Goal: Use online tool/utility: Utilize a website feature to perform a specific function

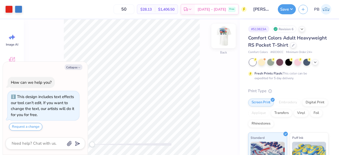
click at [224, 37] on img at bounding box center [223, 35] width 21 height 21
click at [71, 68] on button "Collapse" at bounding box center [74, 67] width 18 height 6
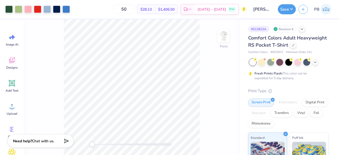
type textarea "x"
click at [224, 41] on img at bounding box center [223, 35] width 21 height 21
click at [19, 9] on div at bounding box center [18, 8] width 7 height 7
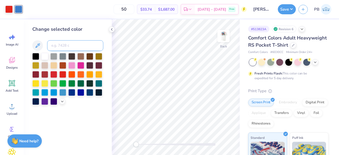
click at [70, 45] on input at bounding box center [75, 45] width 56 height 11
type input "2768"
click at [227, 39] on img at bounding box center [223, 35] width 21 height 21
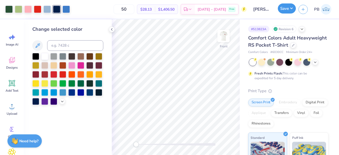
click at [288, 12] on button "Save" at bounding box center [287, 8] width 18 height 10
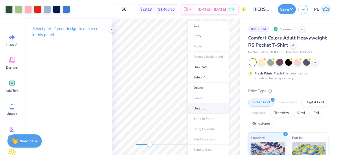
click at [205, 108] on li "Ungroup" at bounding box center [208, 108] width 42 height 10
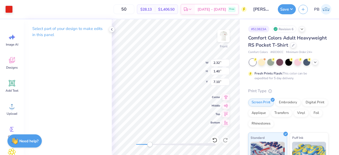
type input "2.32"
type input "1.40"
type input "7.10"
click at [181, 66] on div "Front W 2.32 2.32 " H 1.40 1.40 " Y 7.10 7.10 " Center Middle Top Bottom" at bounding box center [176, 87] width 128 height 136
click at [10, 10] on div at bounding box center [8, 8] width 7 height 7
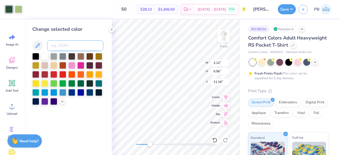
click at [78, 45] on input at bounding box center [75, 45] width 56 height 11
type input "485"
click at [20, 9] on div at bounding box center [18, 8] width 7 height 7
click at [75, 46] on input at bounding box center [75, 45] width 56 height 11
type input "485"
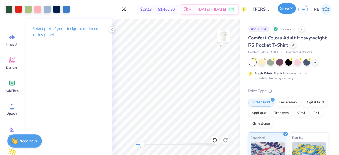
click at [289, 9] on button "Save" at bounding box center [287, 8] width 18 height 10
